Goal: Check status

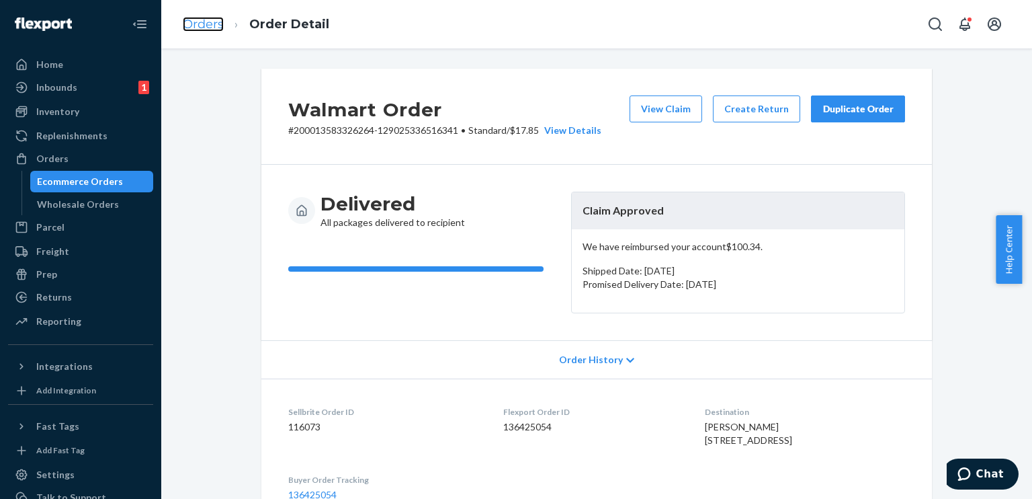
click at [212, 22] on link "Orders" at bounding box center [203, 24] width 41 height 15
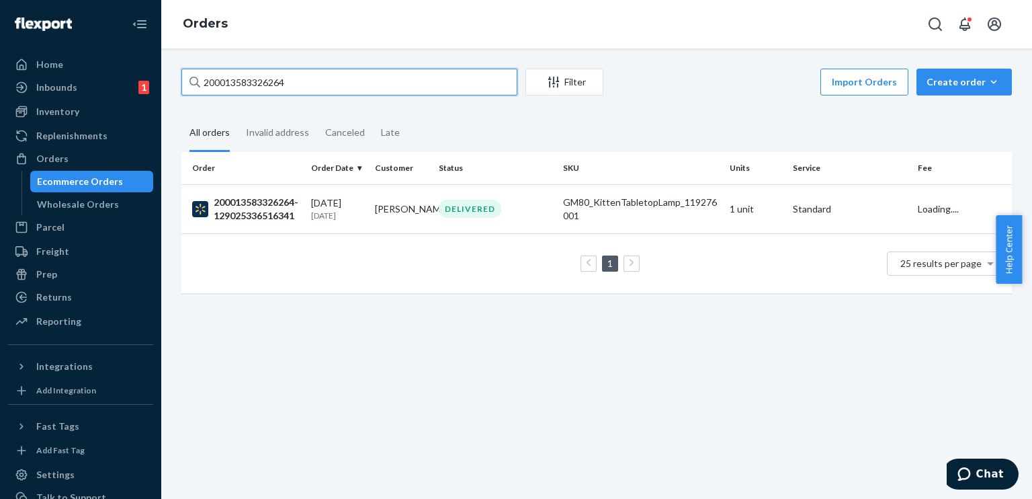
click at [295, 88] on input "200013583326264" at bounding box center [349, 82] width 336 height 27
paste input "111-0778322-1346642"
type input "111-0778322-1346642"
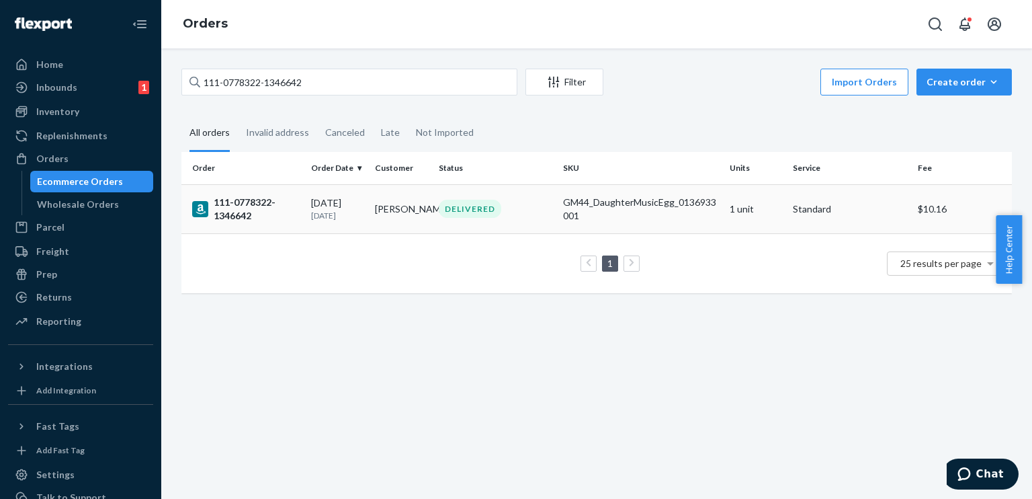
click at [392, 196] on td "[PERSON_NAME]" at bounding box center [402, 208] width 64 height 49
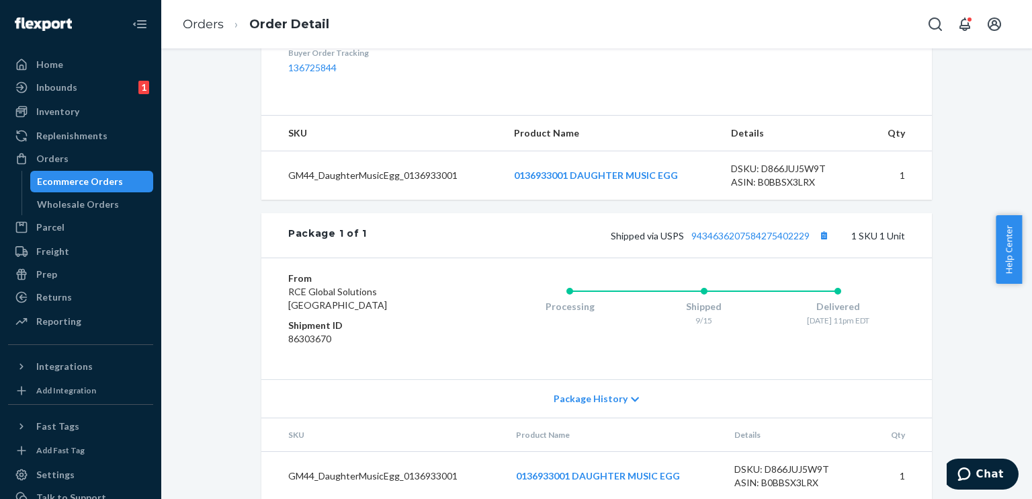
scroll to position [467, 0]
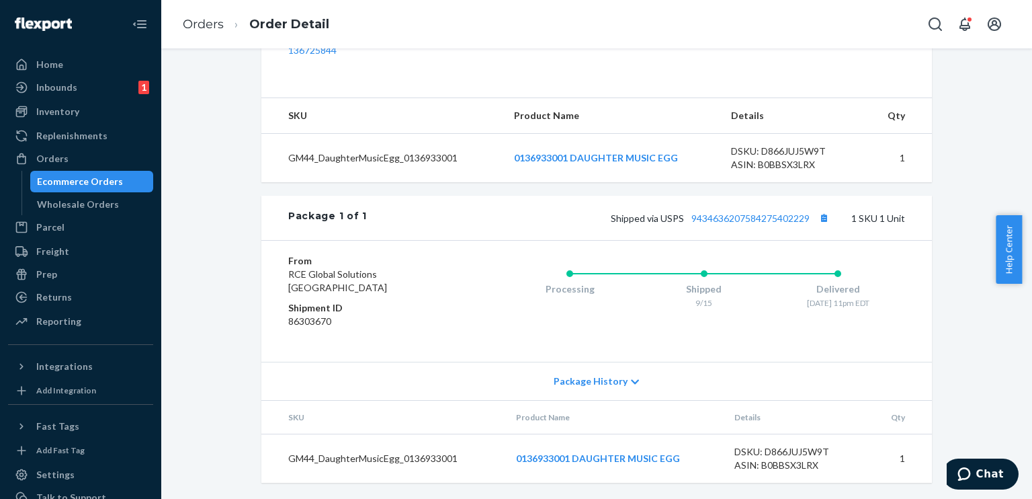
click at [221, 210] on div "Amazon Order # 111-0778322-1346642 • Standard / $10.16 View Details Submit Clai…" at bounding box center [596, 62] width 851 height 871
